Goal: Task Accomplishment & Management: Manage account settings

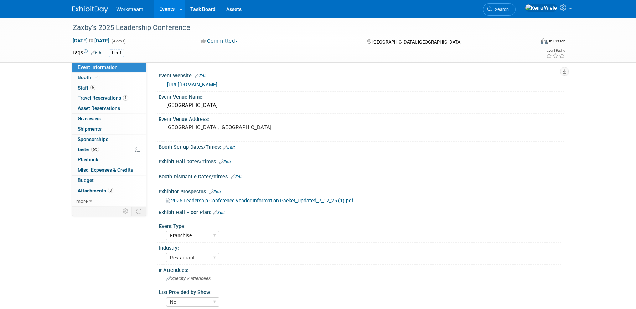
select select "Franchise"
select select "Restaurant"
select select "No"
click at [168, 15] on link "Events" at bounding box center [167, 9] width 26 height 18
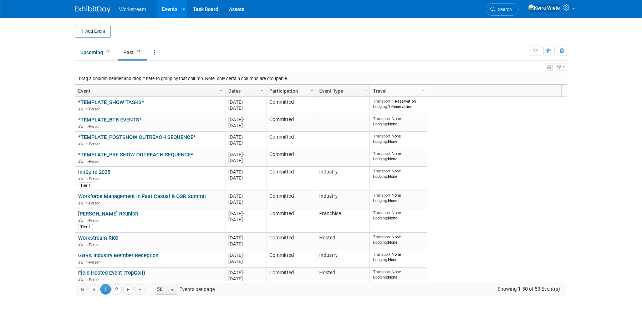
scroll to position [67, 0]
